Goal: Find specific page/section: Find specific page/section

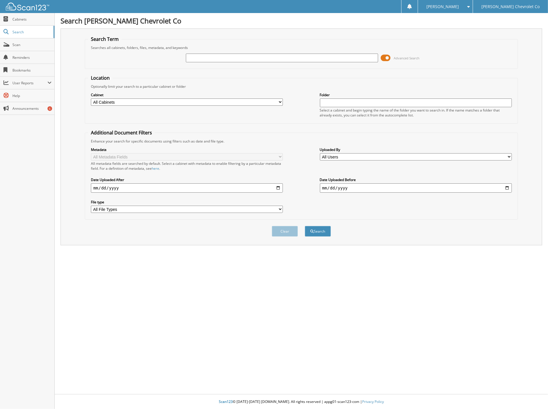
click at [211, 57] on input "text" at bounding box center [282, 58] width 192 height 9
type input "6065318"
click at [305, 226] on button "Search" at bounding box center [318, 231] width 26 height 11
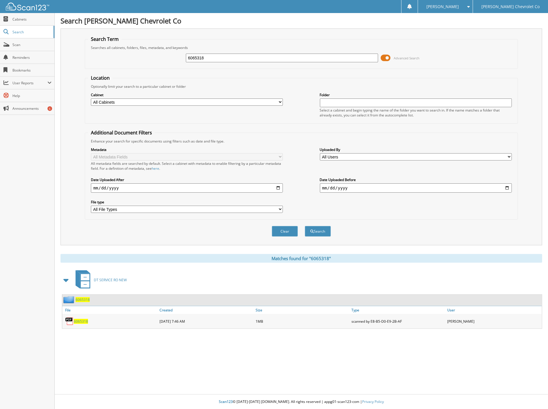
click at [85, 319] on span "6065318" at bounding box center [81, 321] width 14 height 5
